Goal: Find specific page/section: Find specific page/section

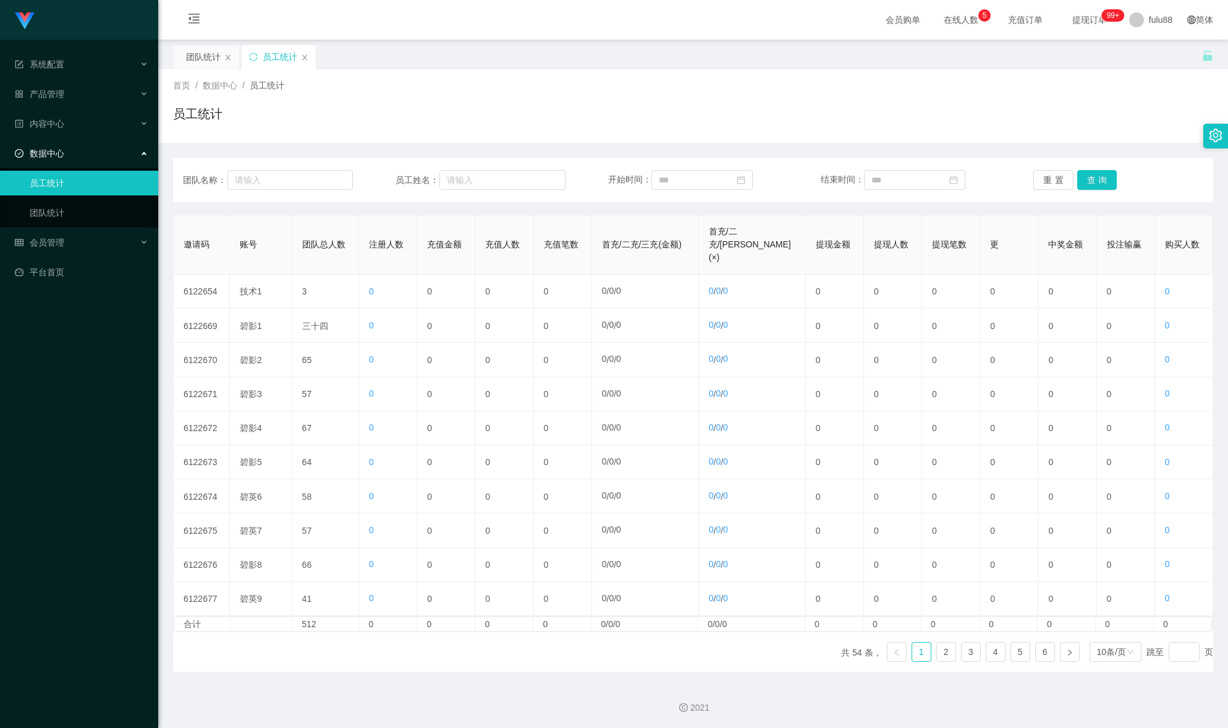
click at [502, 672] on div "2021" at bounding box center [693, 699] width 1070 height 57
click at [100, 218] on link "团队统计" at bounding box center [89, 212] width 119 height 25
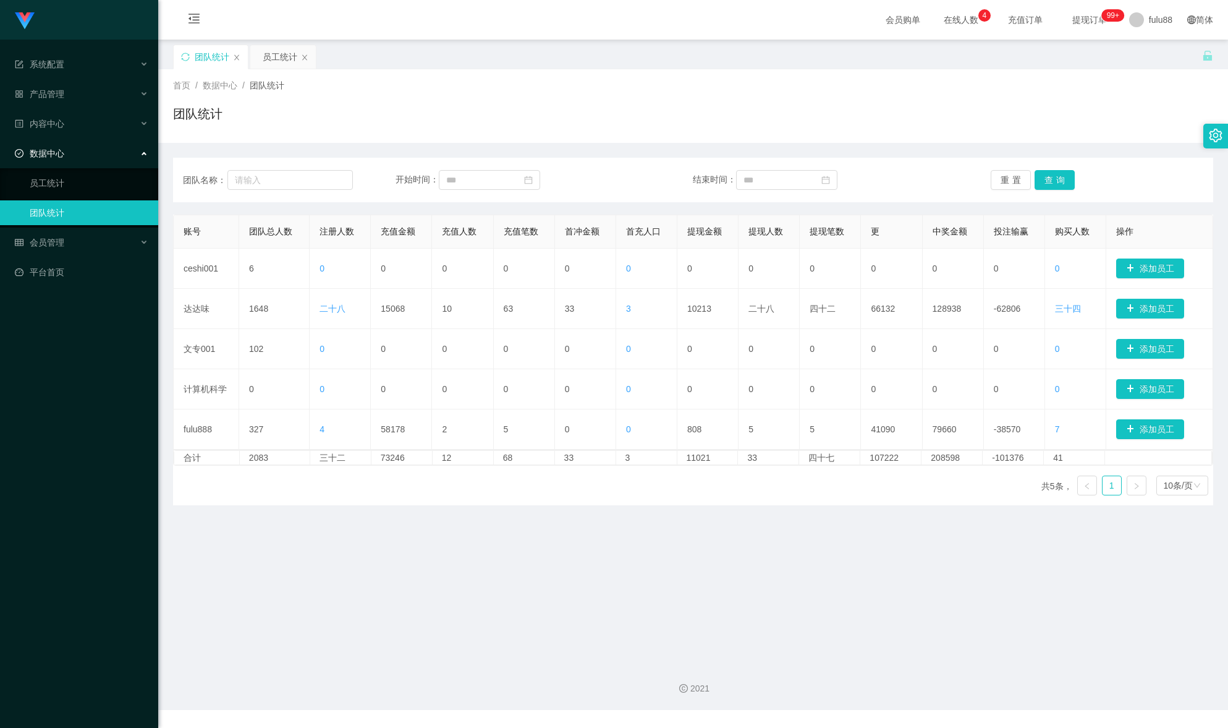
click at [729, 564] on main "关闭门户 关闭右侧 关闭其他 刷新页面 团队统计 员工统计 首页 / 数据中心 / 团队统计 / 团队统计 团队名称： 开始时间： 结束时间： 重置 查询 账…" at bounding box center [693, 346] width 1070 height 613
click at [695, 42] on main "关闭门户 关闭右侧 关闭其他 刷新页面 团队统计 员工统计 首页 / 数据中心 / 团队统计 / 团队统计 团队名称： 开始时间： 结束时间： 重置 查询 账…" at bounding box center [693, 346] width 1070 height 613
